Goal: Find specific page/section: Find specific page/section

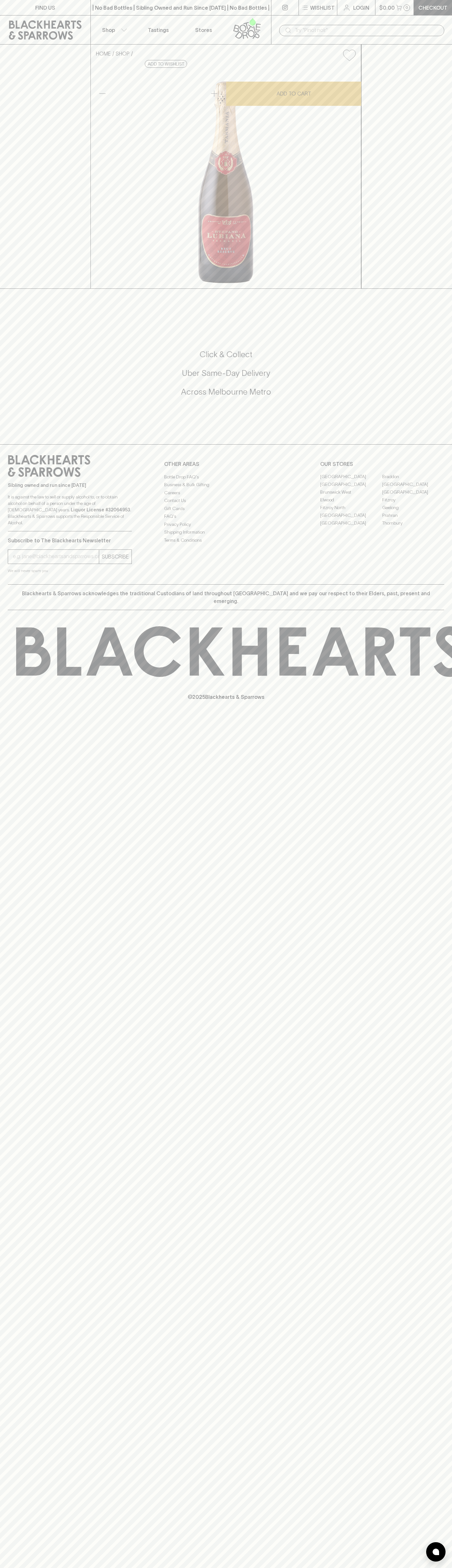
click at [69, 5] on link "FIND US" at bounding box center [45, 7] width 90 height 15
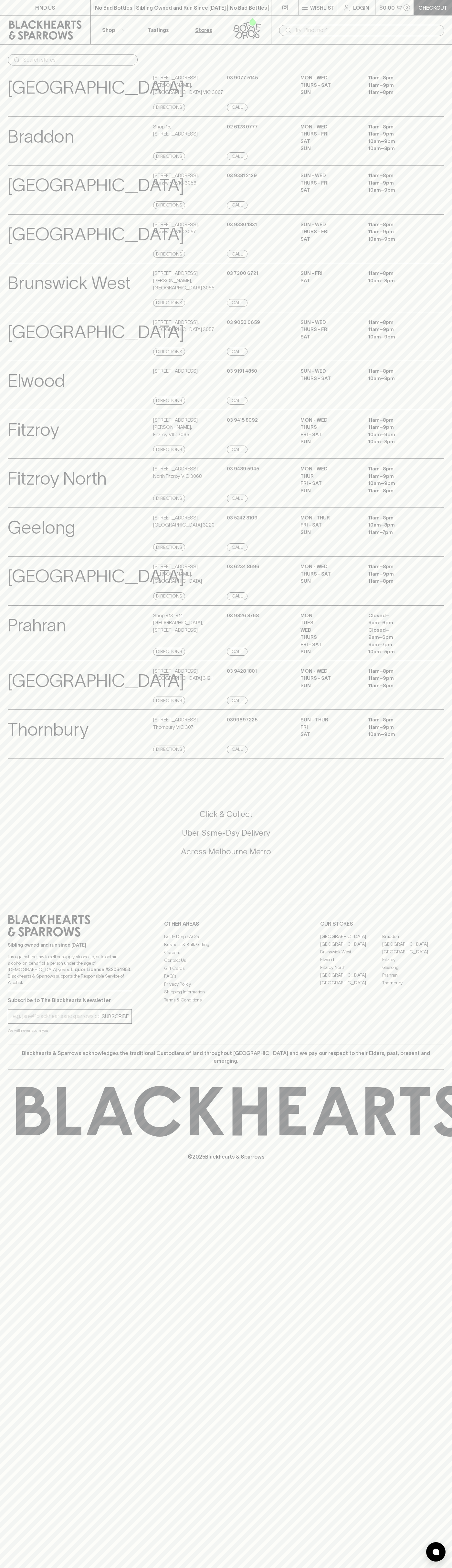
click at [252, 1567] on html "FIND US | No Bad Bottles | Sibling Owned and Run Since 2006 | No Bad Bottles | …" at bounding box center [226, 784] width 452 height 1568
click at [24, 1029] on div "Subscribe to The Blackhearts Newsletter SUBSCRIBE We will never spam you" at bounding box center [70, 1012] width 124 height 43
